Goal: Contribute content: Contribute content

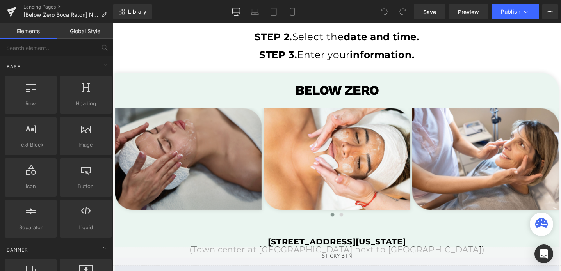
scroll to position [1502, 0]
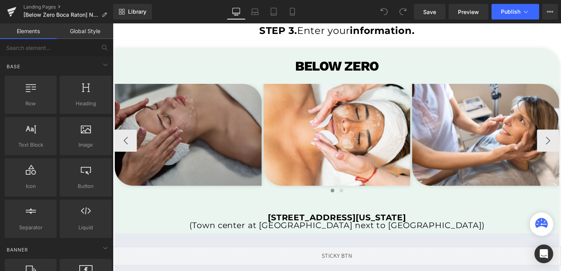
click at [198, 129] on img at bounding box center [192, 140] width 155 height 107
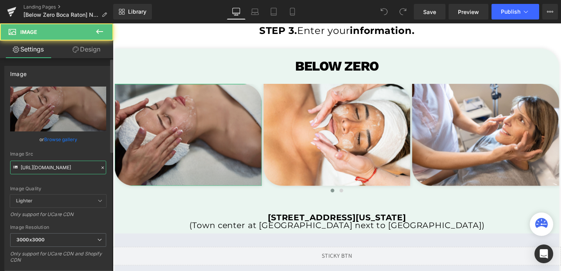
click at [54, 163] on input "[URL][DOMAIN_NAME]" at bounding box center [58, 168] width 96 height 14
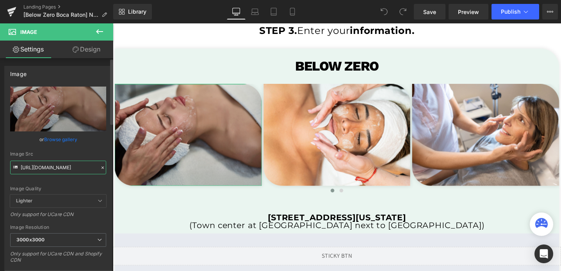
click at [54, 163] on input "[URL][DOMAIN_NAME]" at bounding box center [58, 168] width 96 height 14
paste input "bz5.png?v=1758150954"
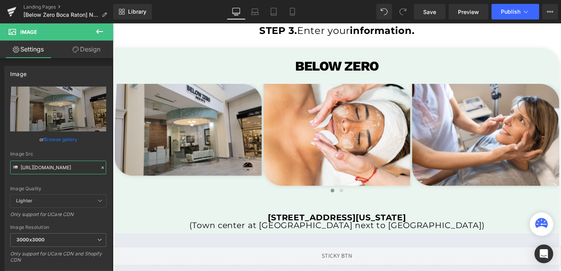
type input "[URL][DOMAIN_NAME]"
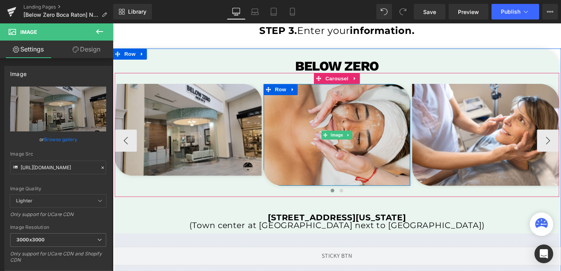
click at [320, 164] on img at bounding box center [349, 140] width 155 height 107
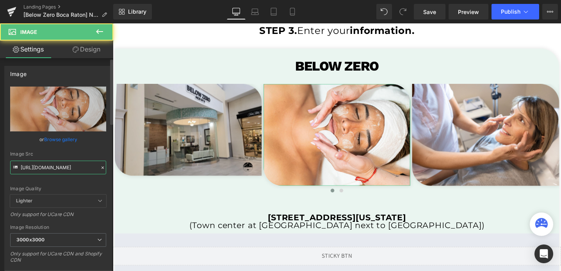
click at [71, 171] on input "[URL][DOMAIN_NAME]" at bounding box center [58, 168] width 96 height 14
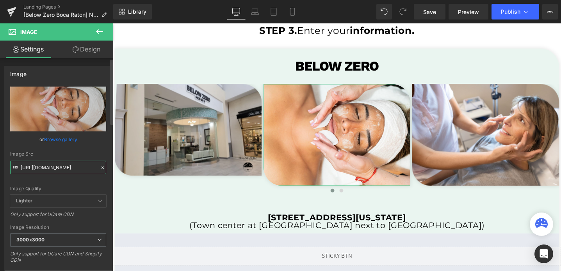
click at [71, 171] on input "[URL][DOMAIN_NAME]" at bounding box center [58, 168] width 96 height 14
paste input "bz3.png?v=1758150953"
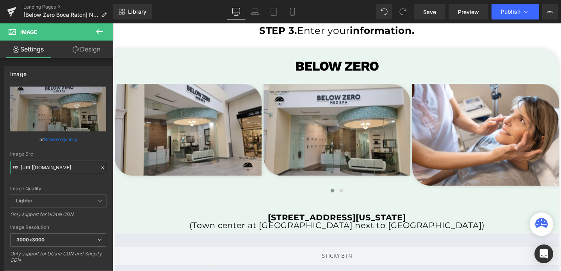
type input "[URL][DOMAIN_NAME]"
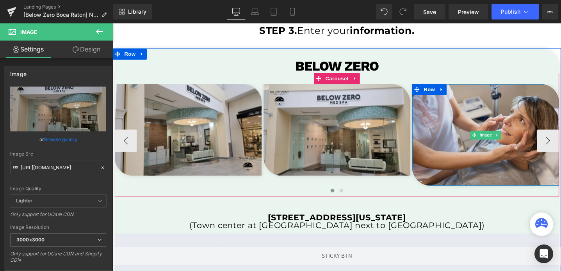
click at [473, 157] on img at bounding box center [505, 140] width 155 height 107
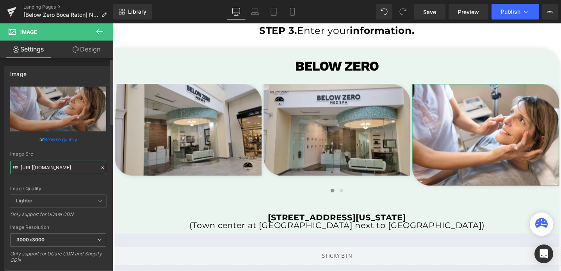
click at [63, 168] on input "[URL][DOMAIN_NAME]" at bounding box center [58, 168] width 96 height 14
paste input "bz1.png?v=1758150953"
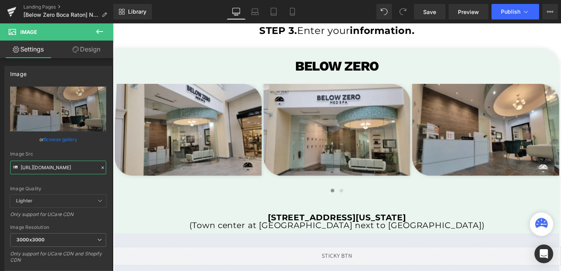
type input "[URL][DOMAIN_NAME]"
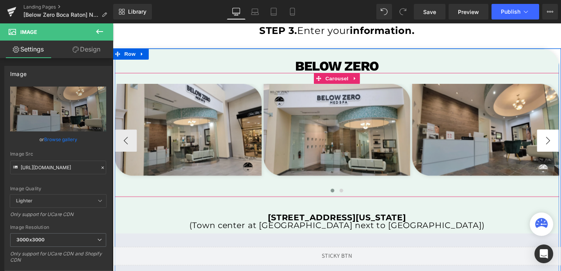
click at [560, 147] on button "›" at bounding box center [571, 146] width 23 height 23
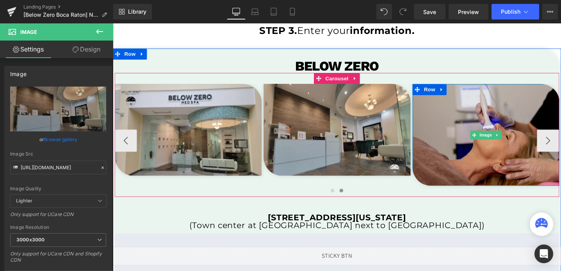
click at [491, 160] on img at bounding box center [506, 140] width 155 height 107
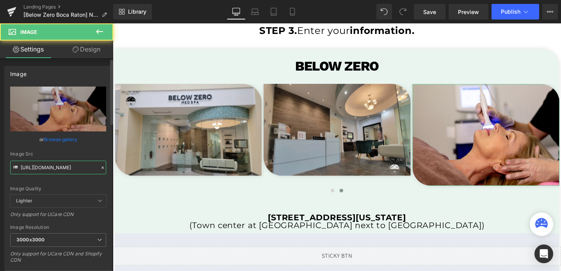
click at [51, 167] on input "[URL][DOMAIN_NAME]" at bounding box center [58, 168] width 96 height 14
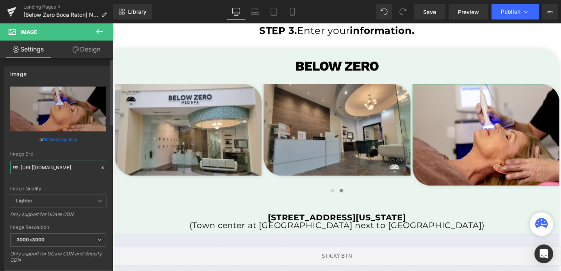
paste input "bz2.png?v=1758150953"
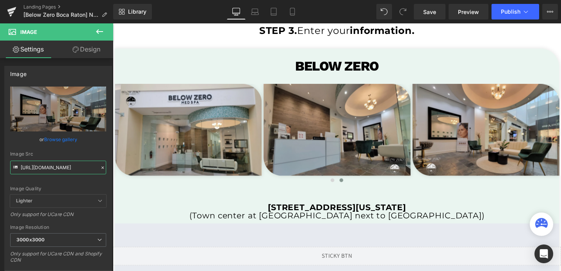
type input "[URL][DOMAIN_NAME]"
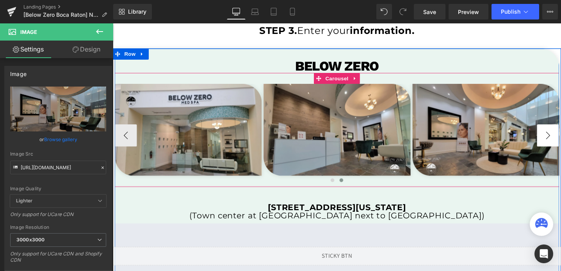
click at [560, 138] on button "›" at bounding box center [571, 141] width 23 height 23
click at [348, 79] on span "Carousel" at bounding box center [349, 82] width 28 height 12
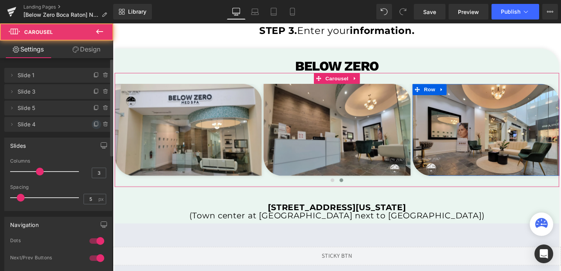
click at [92, 126] on span at bounding box center [96, 124] width 9 height 9
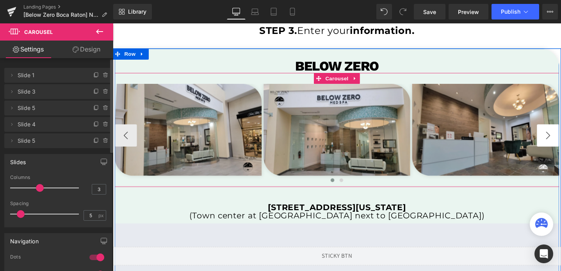
click at [560, 143] on button "›" at bounding box center [571, 141] width 23 height 23
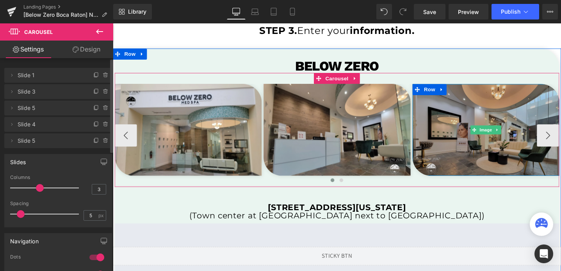
click at [531, 175] on img at bounding box center [506, 135] width 155 height 97
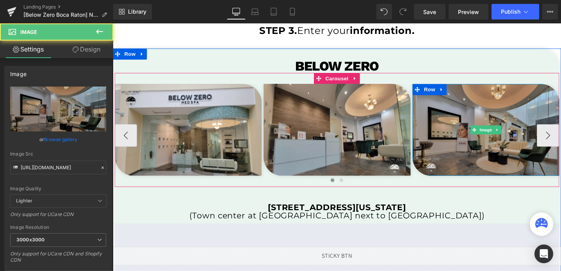
click at [522, 171] on img at bounding box center [506, 135] width 155 height 97
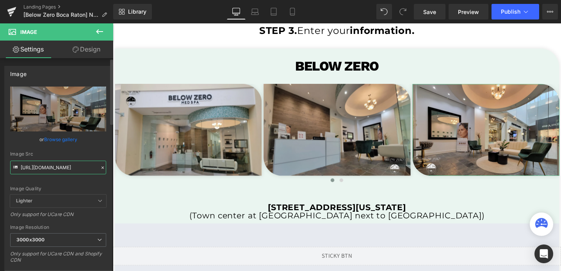
click at [61, 167] on input "[URL][DOMAIN_NAME]" at bounding box center [58, 168] width 96 height 14
paste input "4.png?v=1758150952"
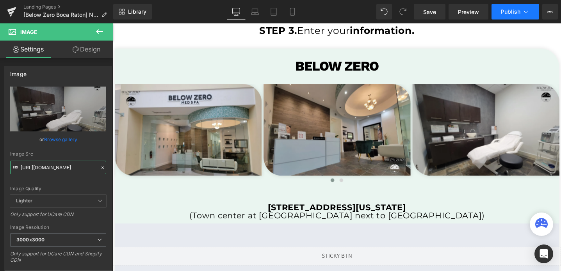
type input "[URL][DOMAIN_NAME]"
click at [512, 9] on span "Publish" at bounding box center [511, 12] width 20 height 6
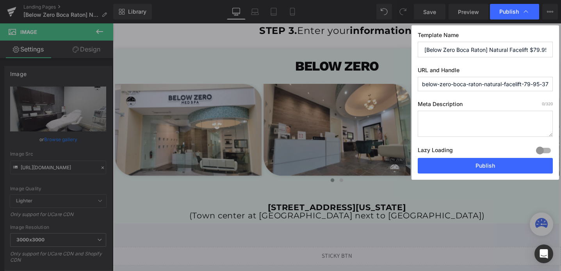
scroll to position [0, 0]
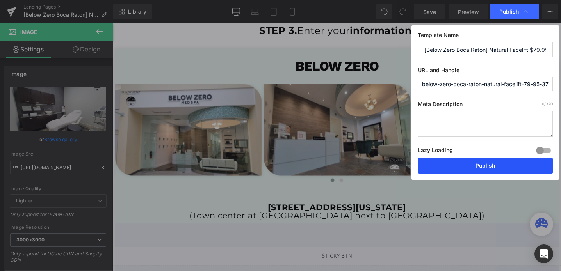
click at [456, 167] on button "Publish" at bounding box center [485, 166] width 135 height 16
